Goal: Task Accomplishment & Management: Manage account settings

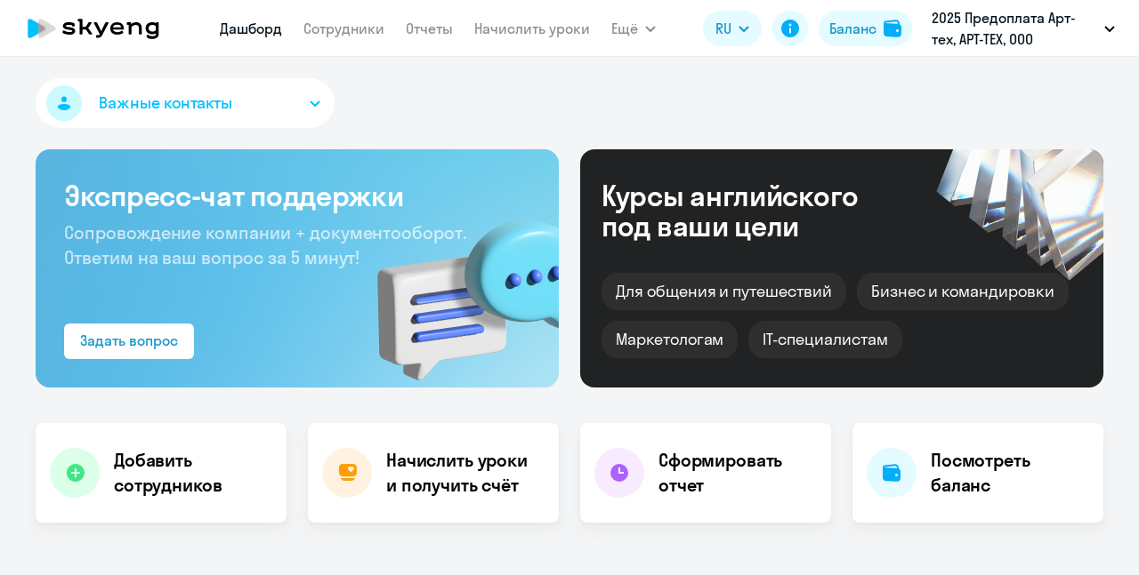
select select "30"
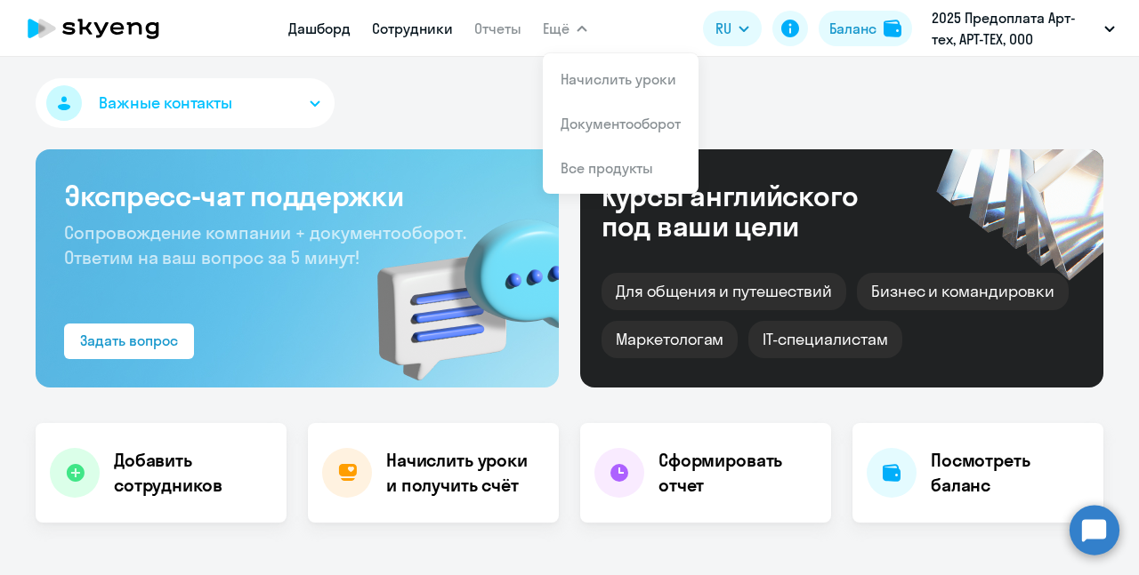
click at [430, 35] on link "Сотрудники" at bounding box center [412, 29] width 81 height 18
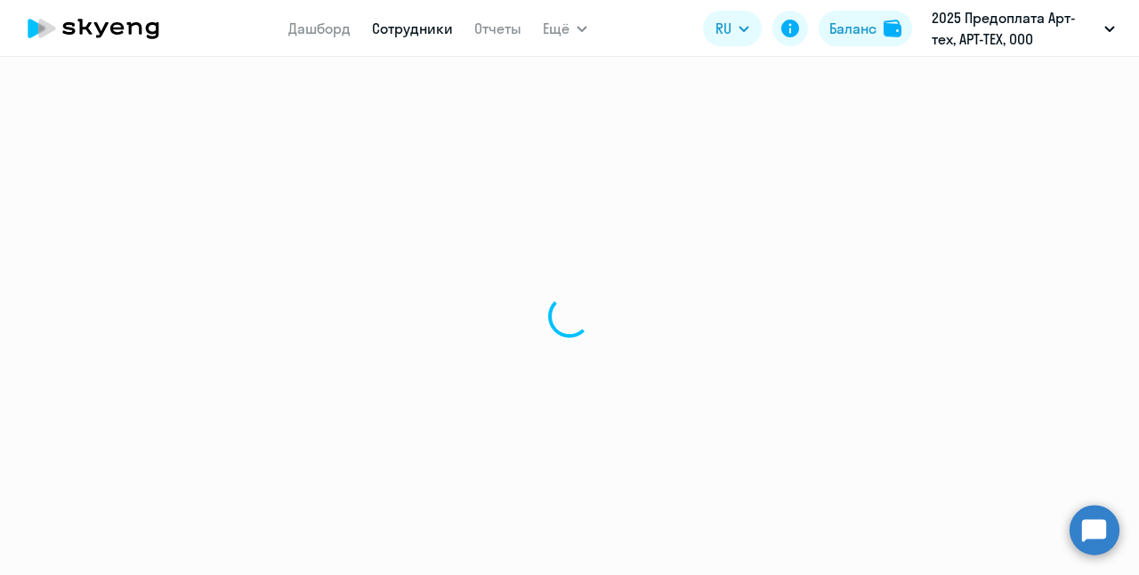
select select "30"
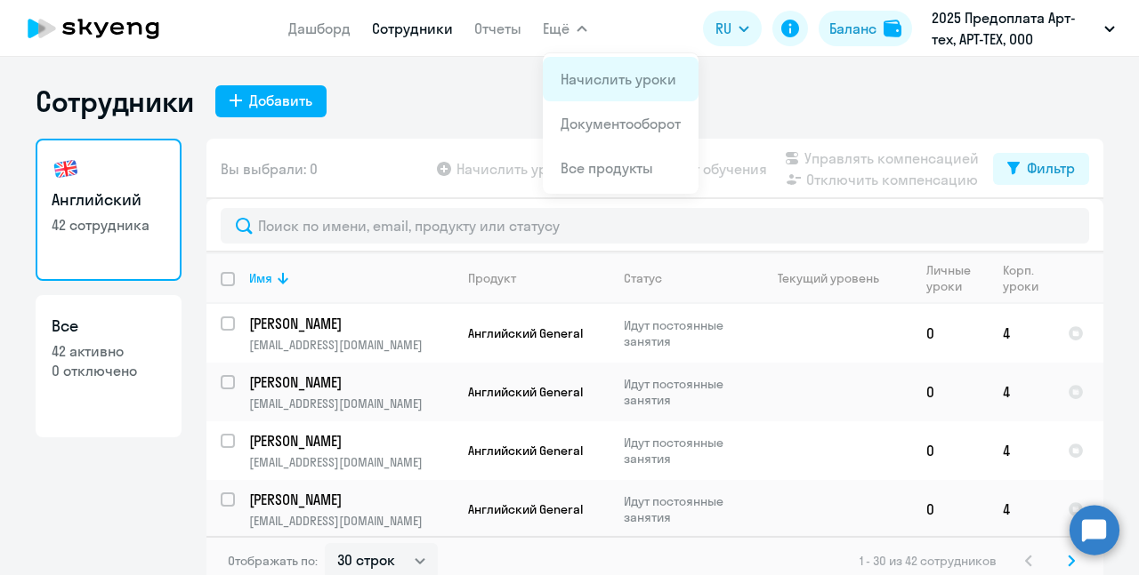
click at [574, 69] on app-menu-item-link "Начислить уроки" at bounding box center [620, 78] width 120 height 21
click at [594, 76] on link "Начислить уроки" at bounding box center [618, 79] width 116 height 18
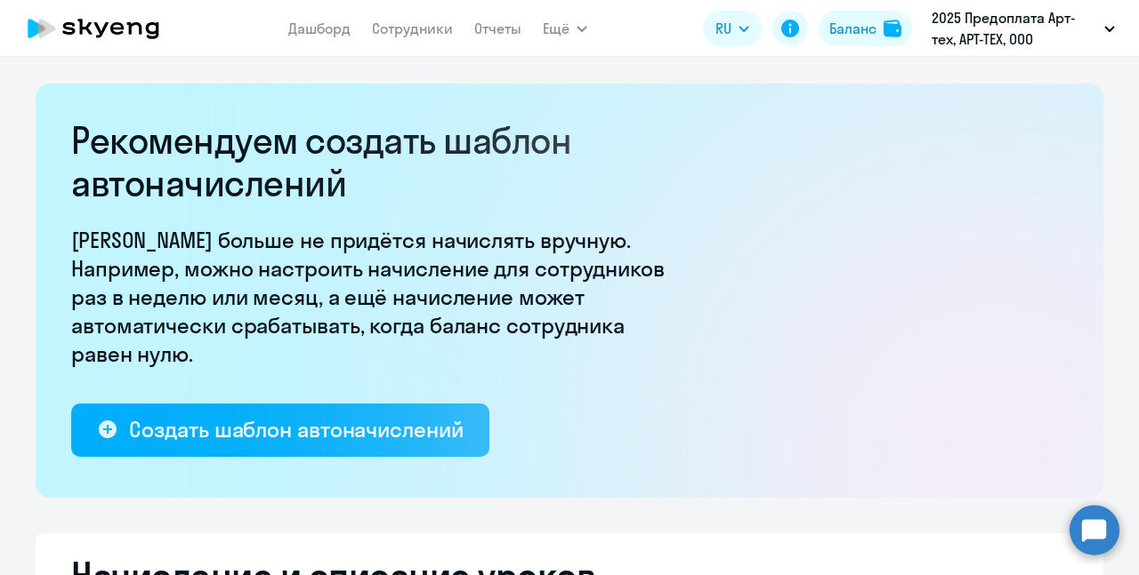
select select "10"
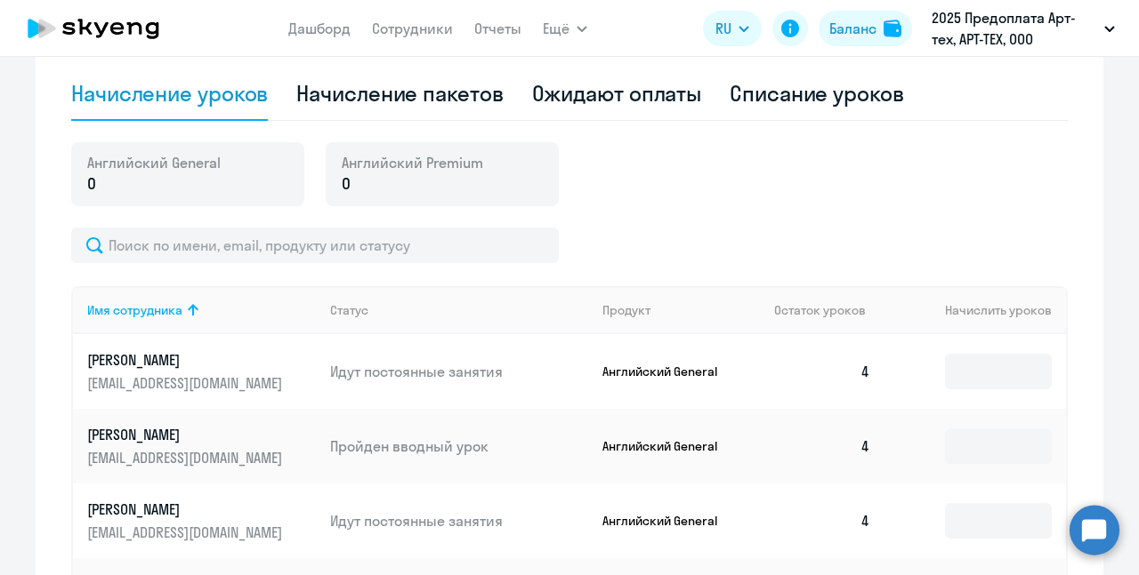
scroll to position [575, 0]
click at [233, 358] on p "[PERSON_NAME]" at bounding box center [186, 360] width 199 height 20
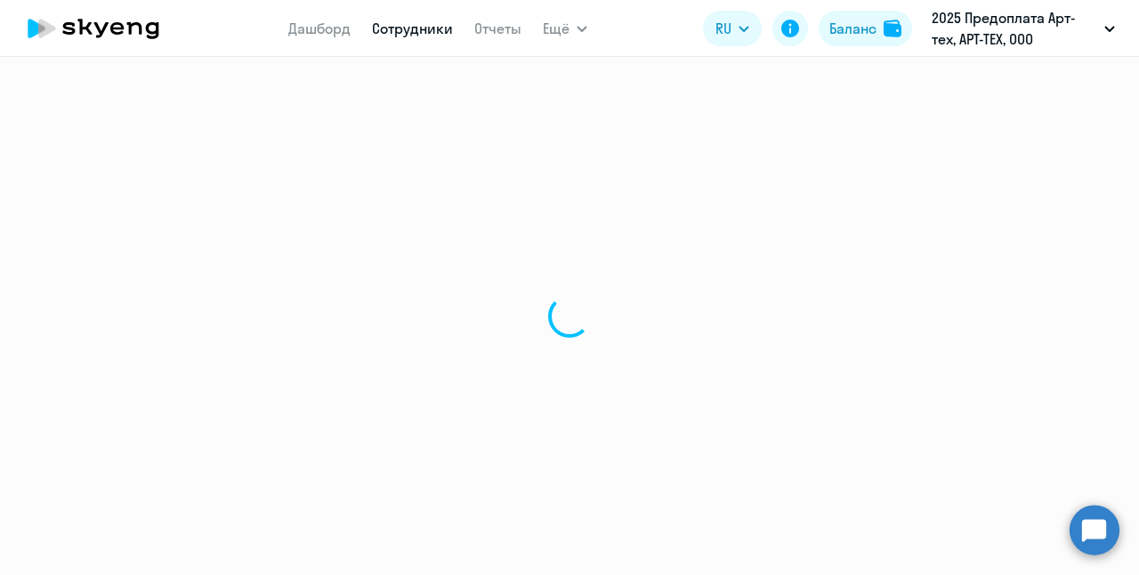
select select "english"
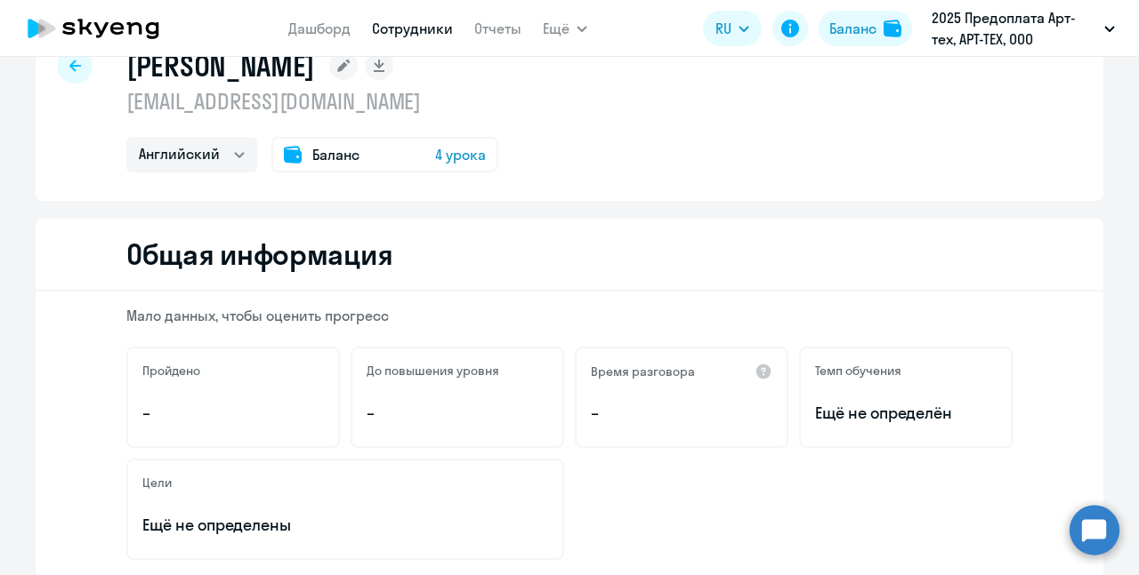
scroll to position [31, 0]
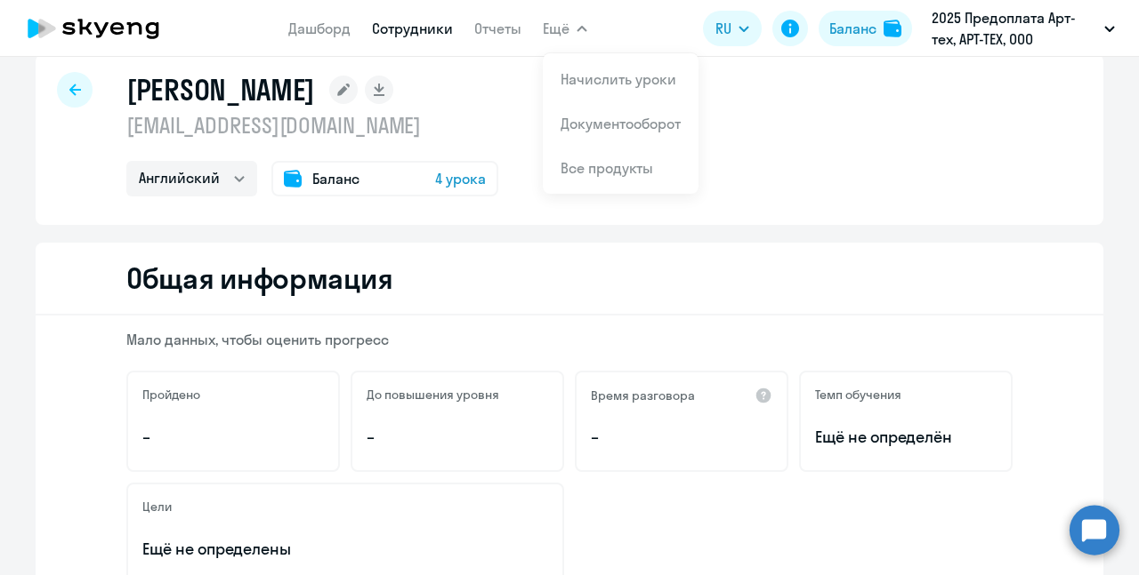
click at [563, 32] on span "Ещё" at bounding box center [556, 28] width 27 height 21
click at [562, 32] on span "Ещё" at bounding box center [556, 28] width 27 height 21
click at [595, 156] on li "Все продукты" at bounding box center [621, 168] width 156 height 44
click at [847, 30] on div "Баланс" at bounding box center [852, 28] width 47 height 21
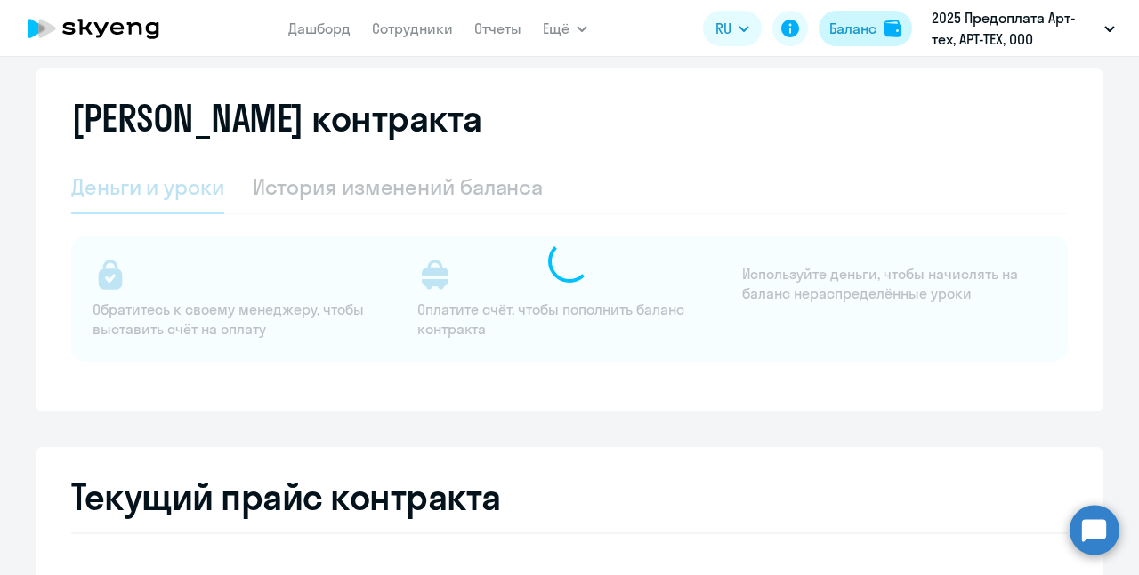
select select "english_adult_not_native_speaker"
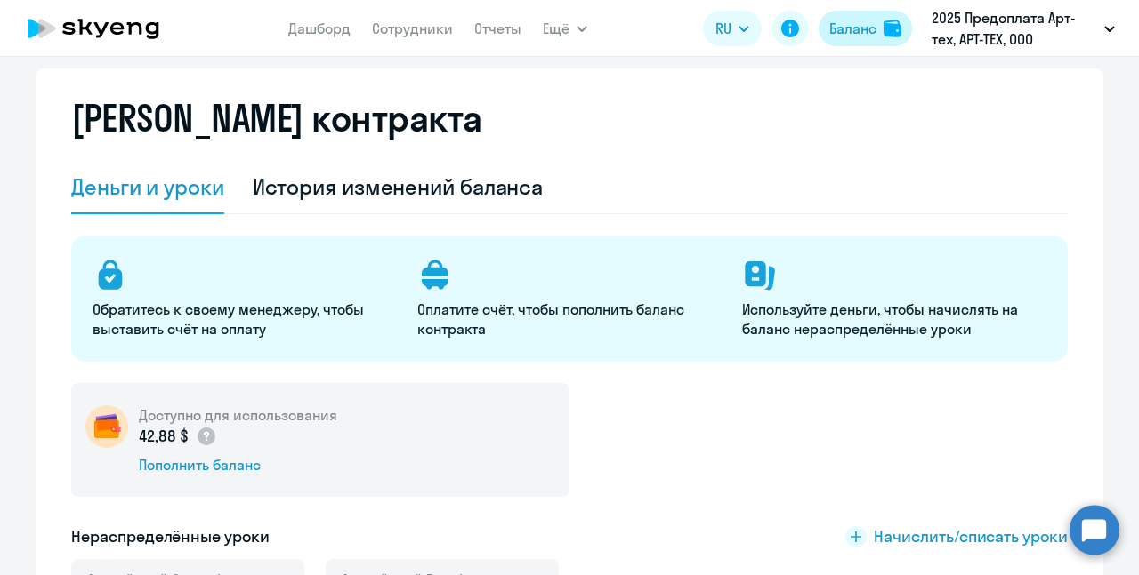
click at [847, 30] on div "Баланс" at bounding box center [852, 28] width 47 height 21
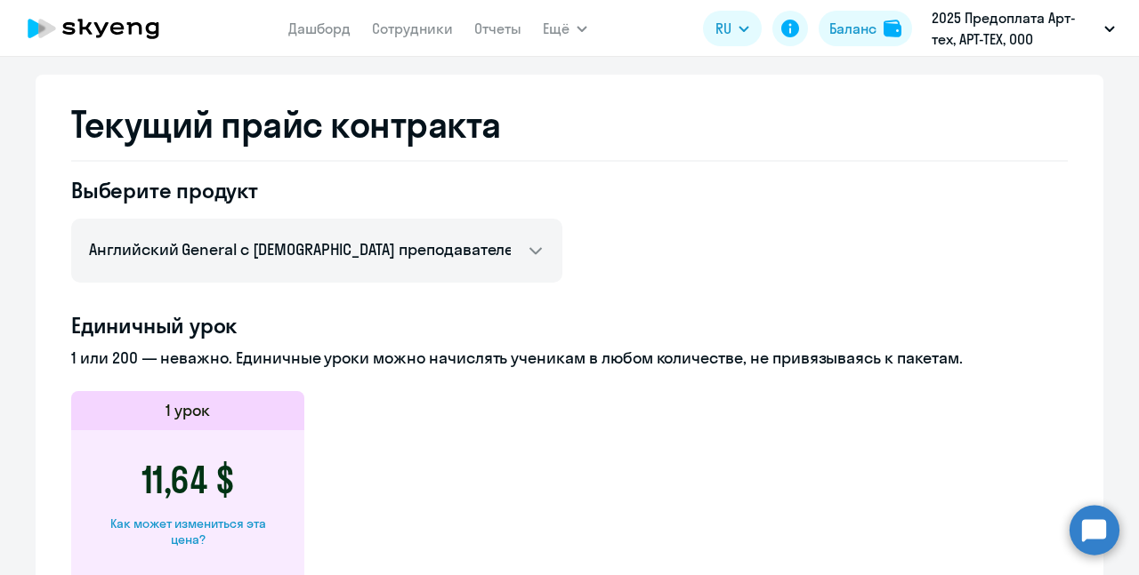
scroll to position [664, 0]
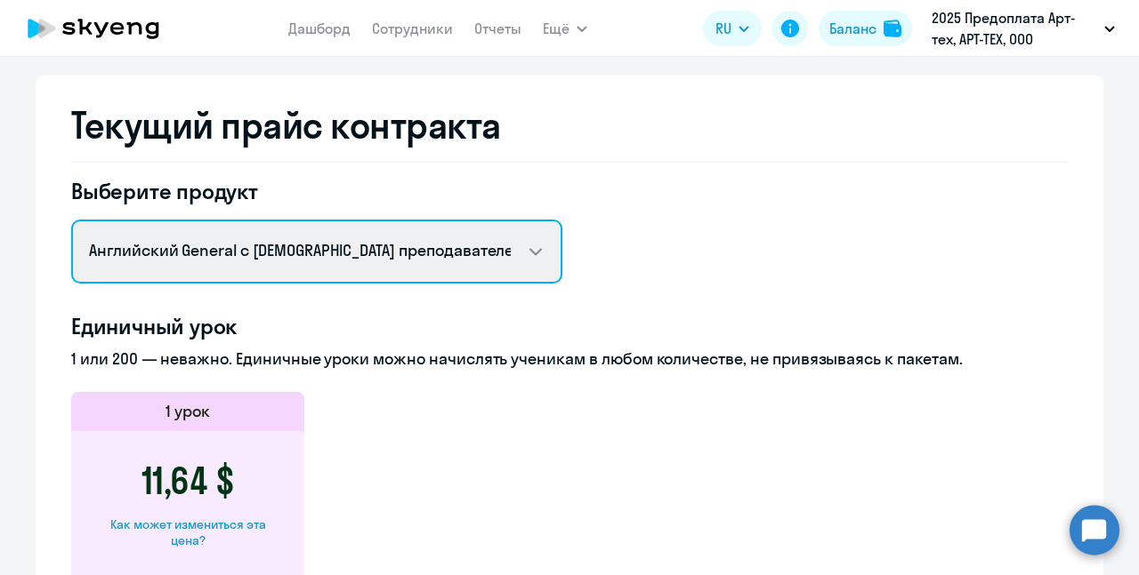
click at [449, 269] on select "Английский General с русскоговорящим преподавателем Английский General с англог…" at bounding box center [316, 252] width 491 height 64
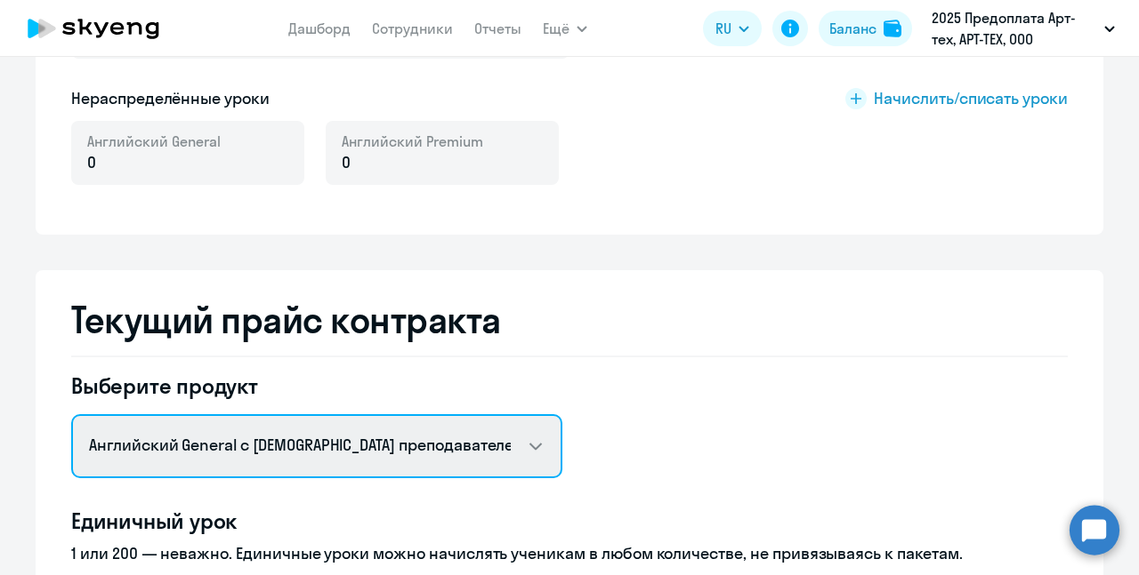
scroll to position [439, 0]
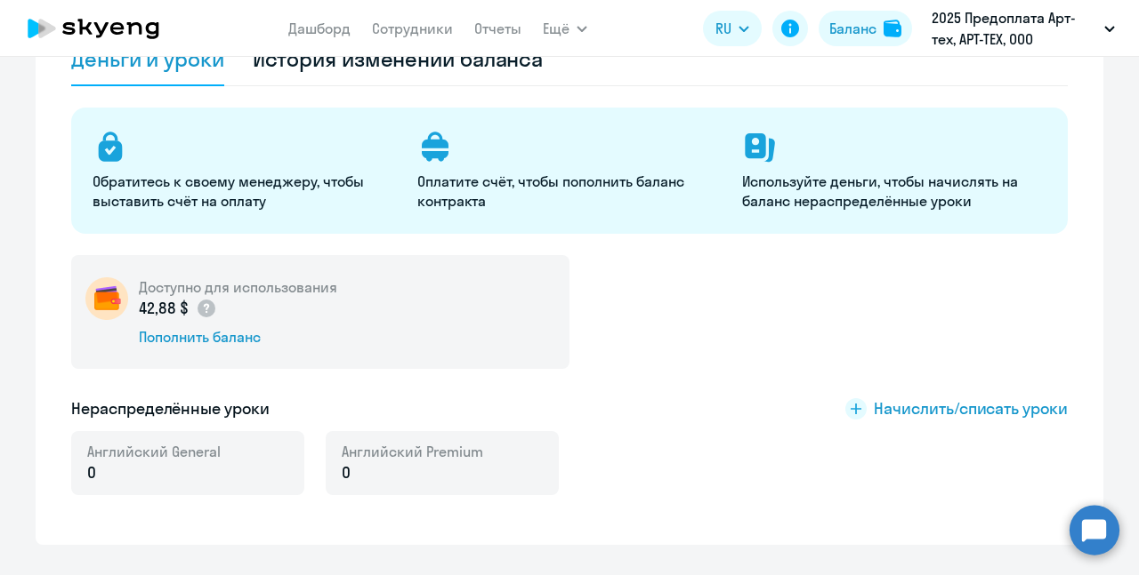
scroll to position [158, 0]
click at [892, 408] on span "Начислить/списать уроки" at bounding box center [970, 409] width 194 height 23
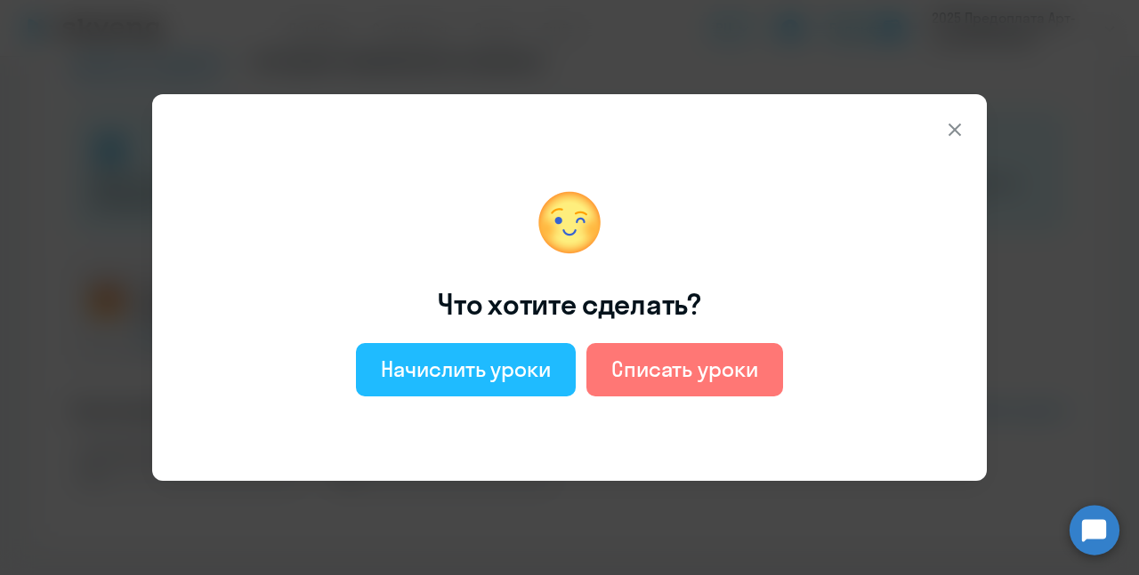
click at [531, 346] on button "Начислить уроки" at bounding box center [466, 369] width 220 height 53
select select "english_adult_not_native_speaker"
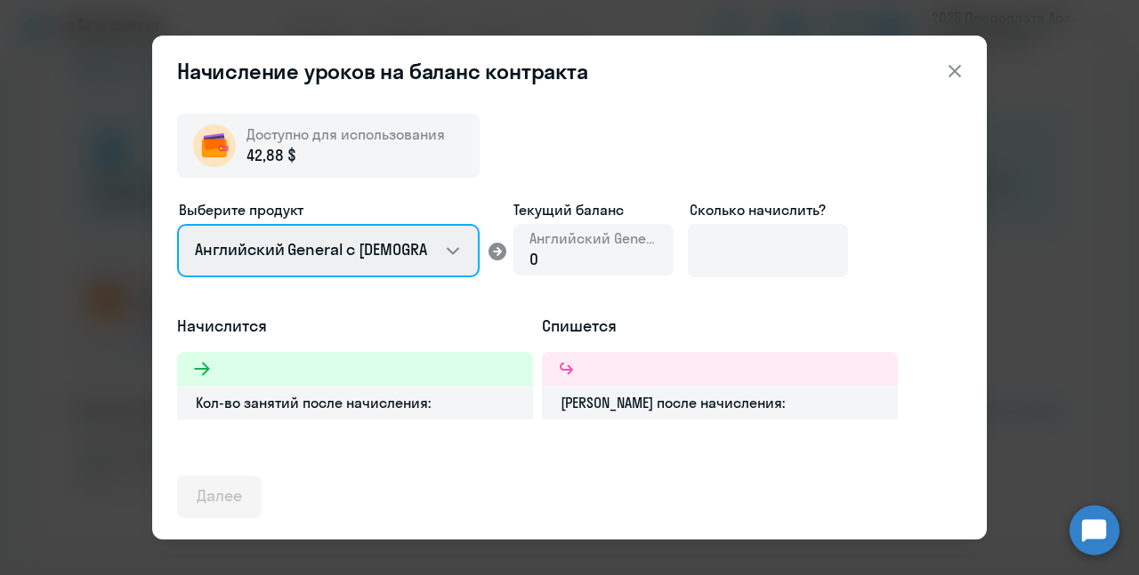
click at [461, 251] on select "Английский General с русскоговорящим преподавателем Премиум английский с русско…" at bounding box center [328, 250] width 302 height 53
click at [406, 236] on select "Английский General с русскоговорящим преподавателем Премиум английский с русско…" at bounding box center [328, 250] width 302 height 53
click at [422, 259] on select "Английский General с русскоговорящим преподавателем Премиум английский с русско…" at bounding box center [328, 250] width 302 height 53
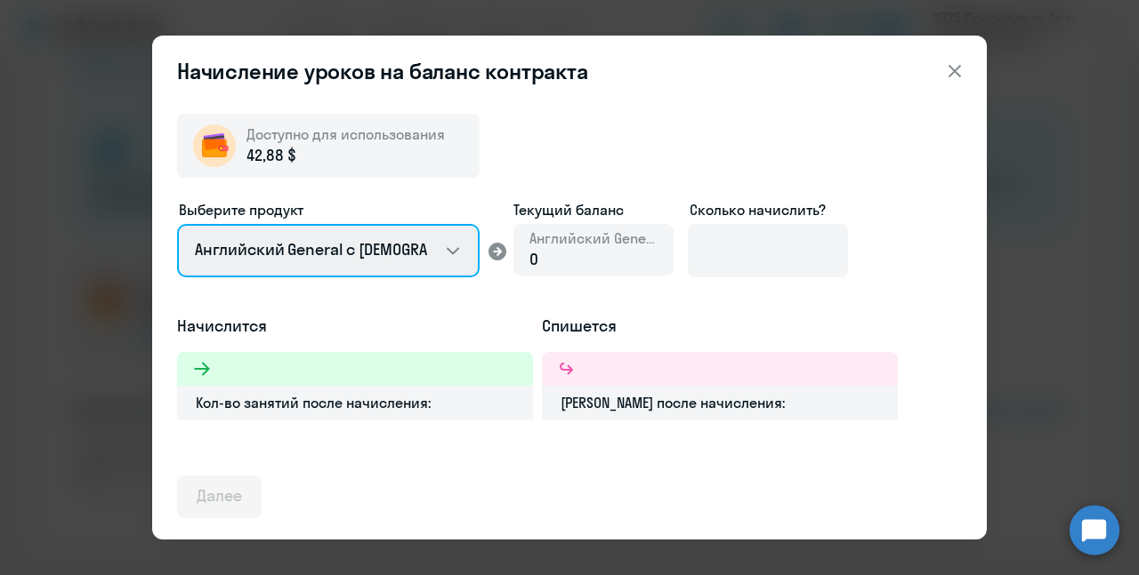
click at [422, 259] on select "Английский General с русскоговорящим преподавателем Премиум английский с русско…" at bounding box center [328, 250] width 302 height 53
